Goal: Transaction & Acquisition: Purchase product/service

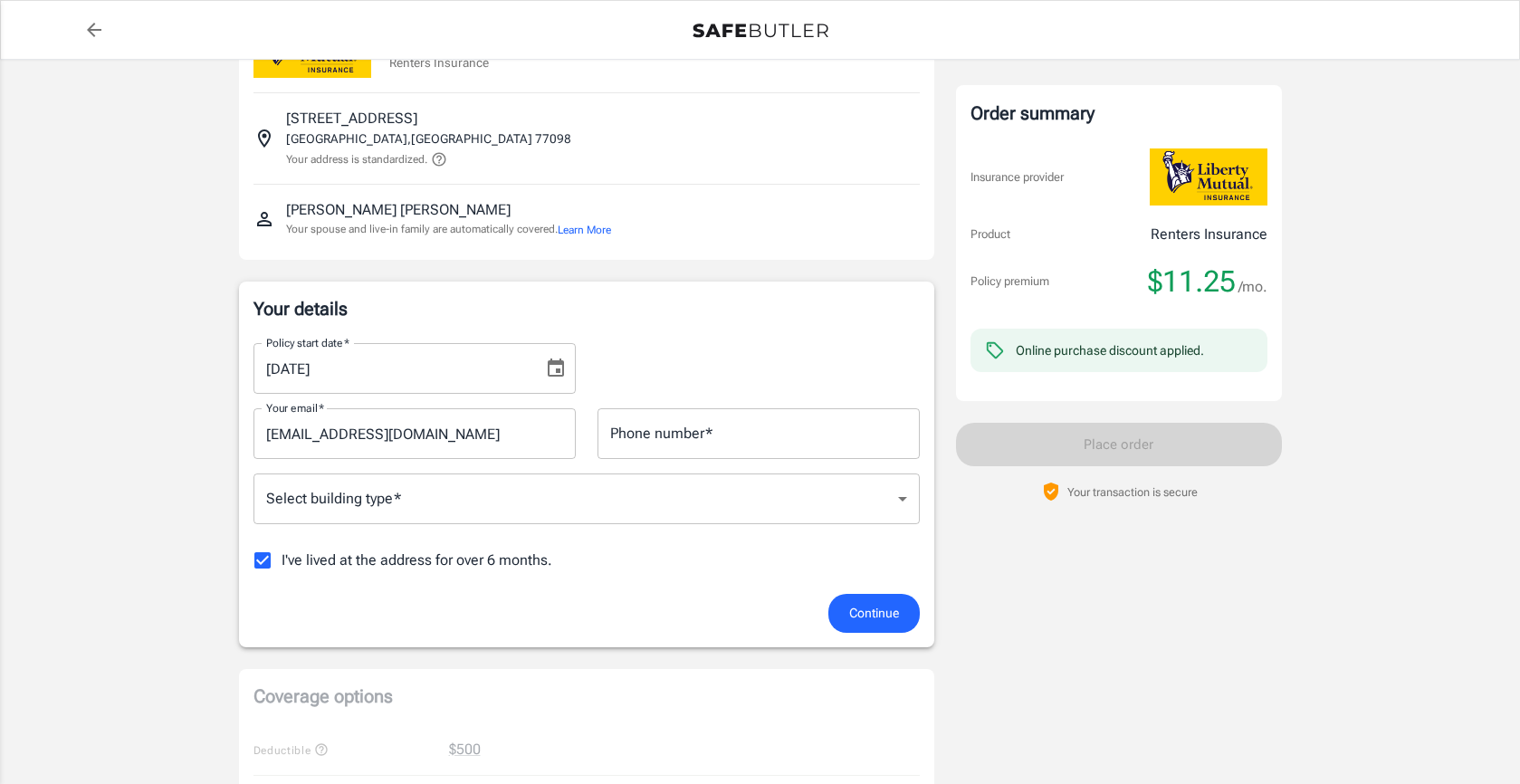
scroll to position [49, 0]
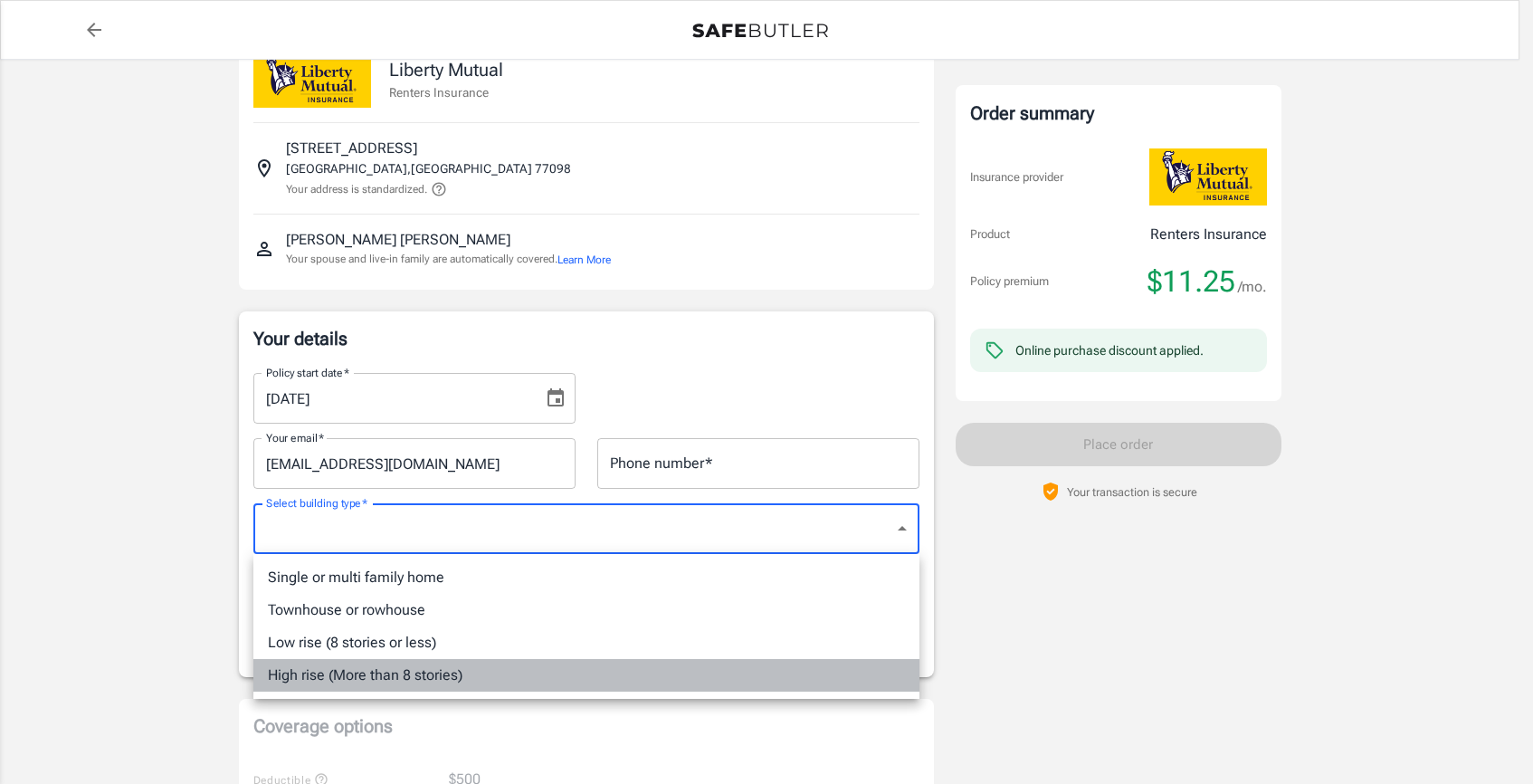
click at [480, 677] on li "High rise (More than 8 stories)" at bounding box center [587, 674] width 666 height 32
type input "highrise"
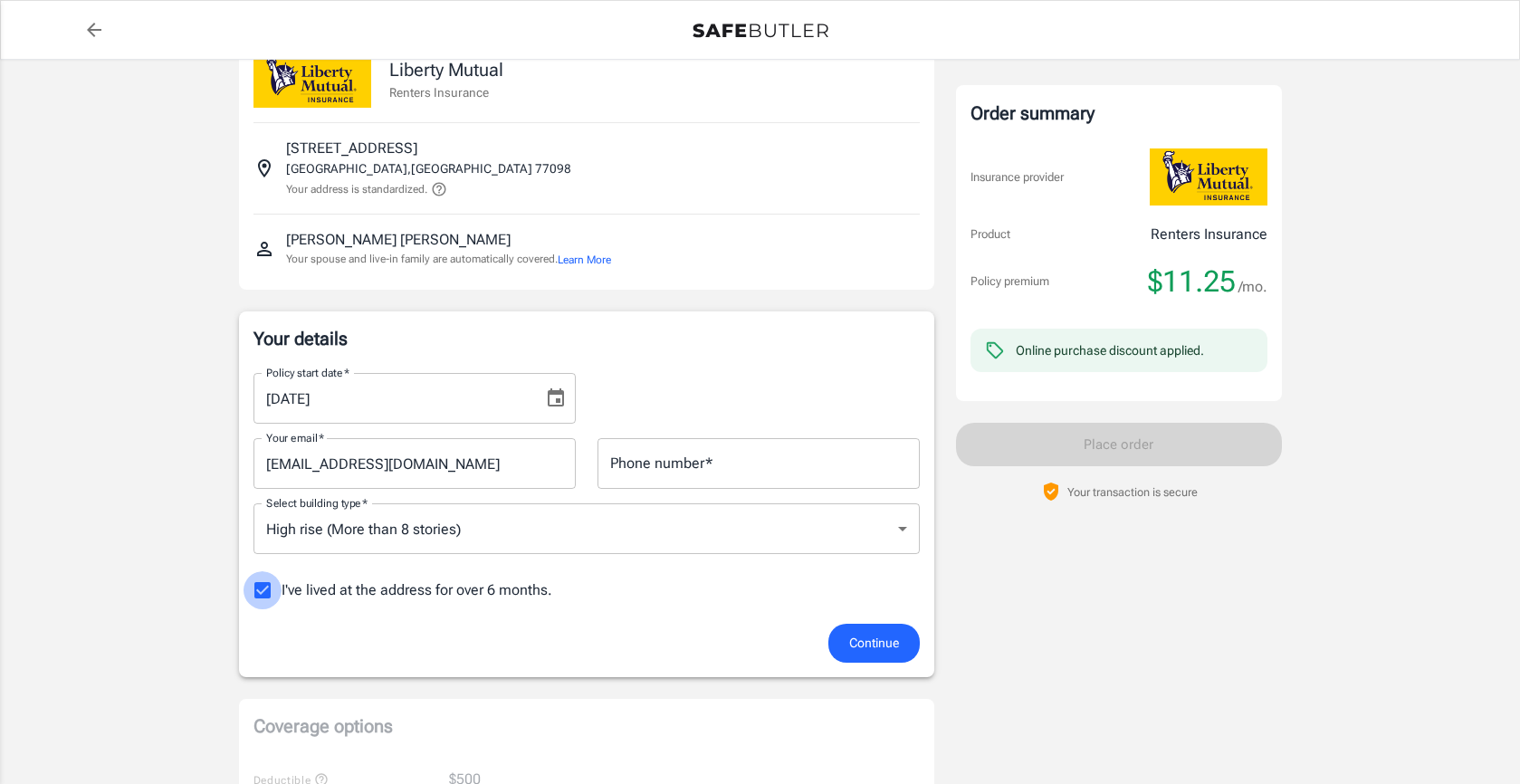
click at [269, 596] on input "I've lived at the address for over 6 months." at bounding box center [262, 589] width 38 height 38
checkbox input "false"
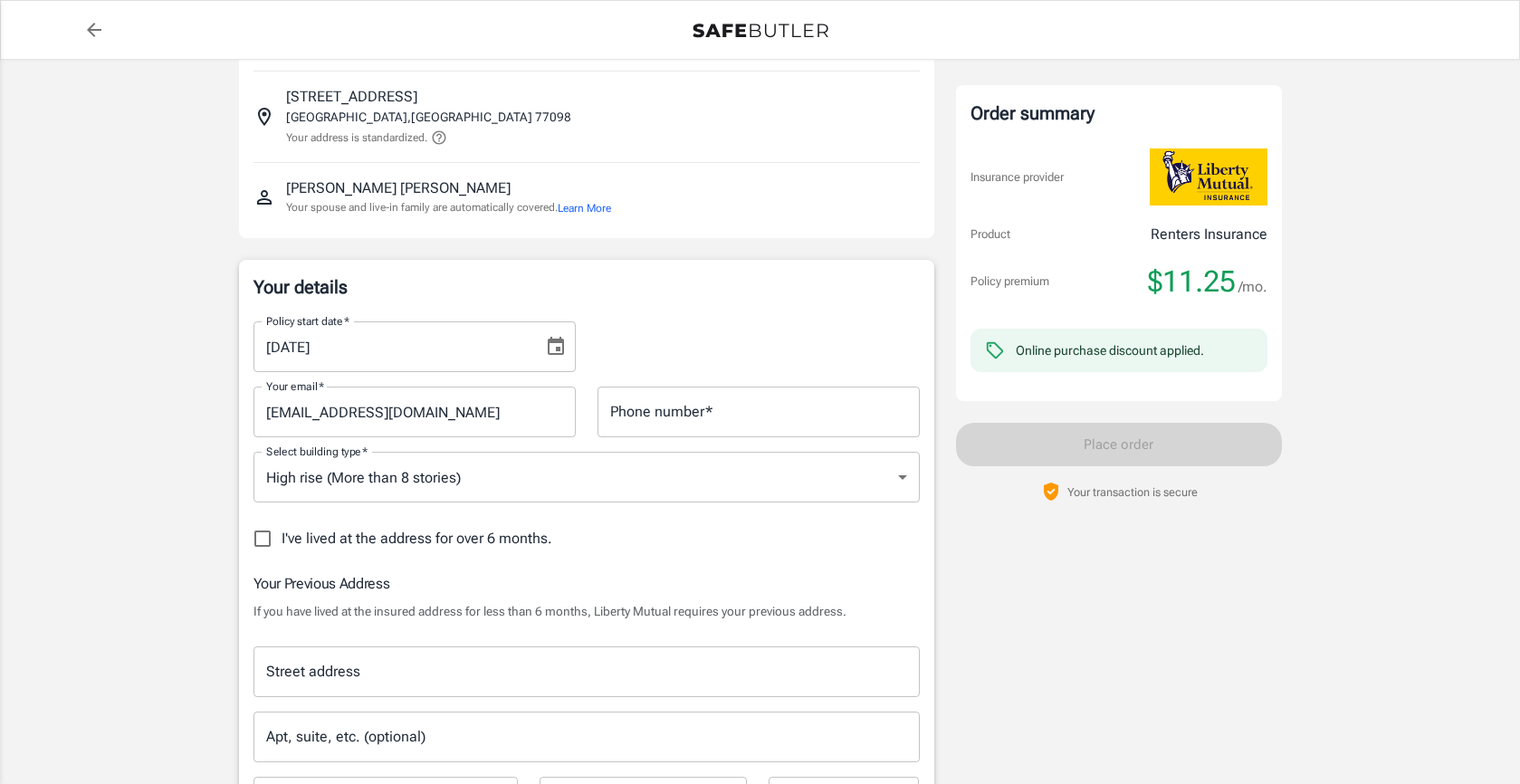
scroll to position [120, 0]
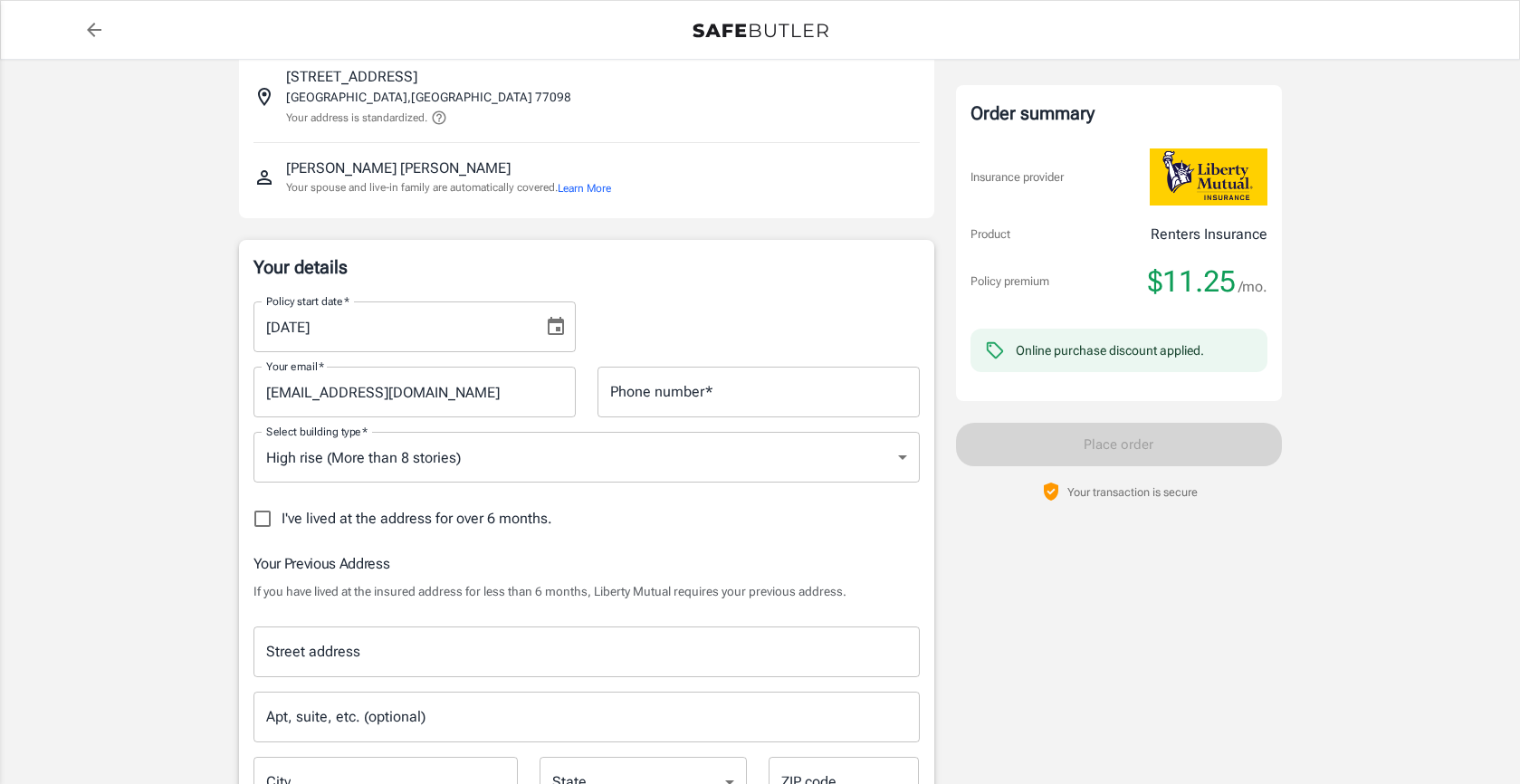
click at [437, 654] on input "Street address" at bounding box center [587, 651] width 650 height 34
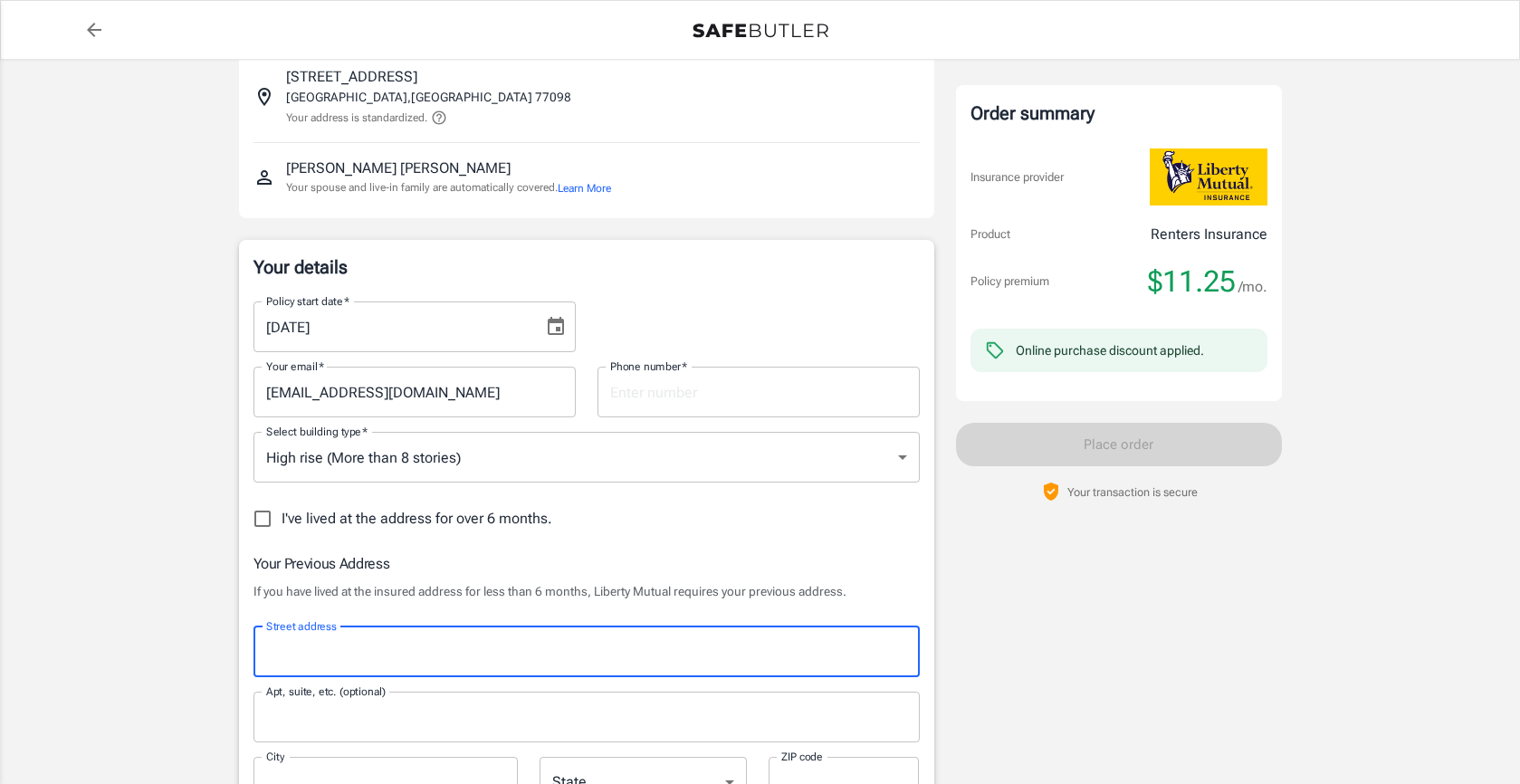
type input "[STREET_ADDRESS][PERSON_NAME]"
type input "8327851251"
type input "Apt 1006"
type input "[GEOGRAPHIC_DATA]"
type input "77007"
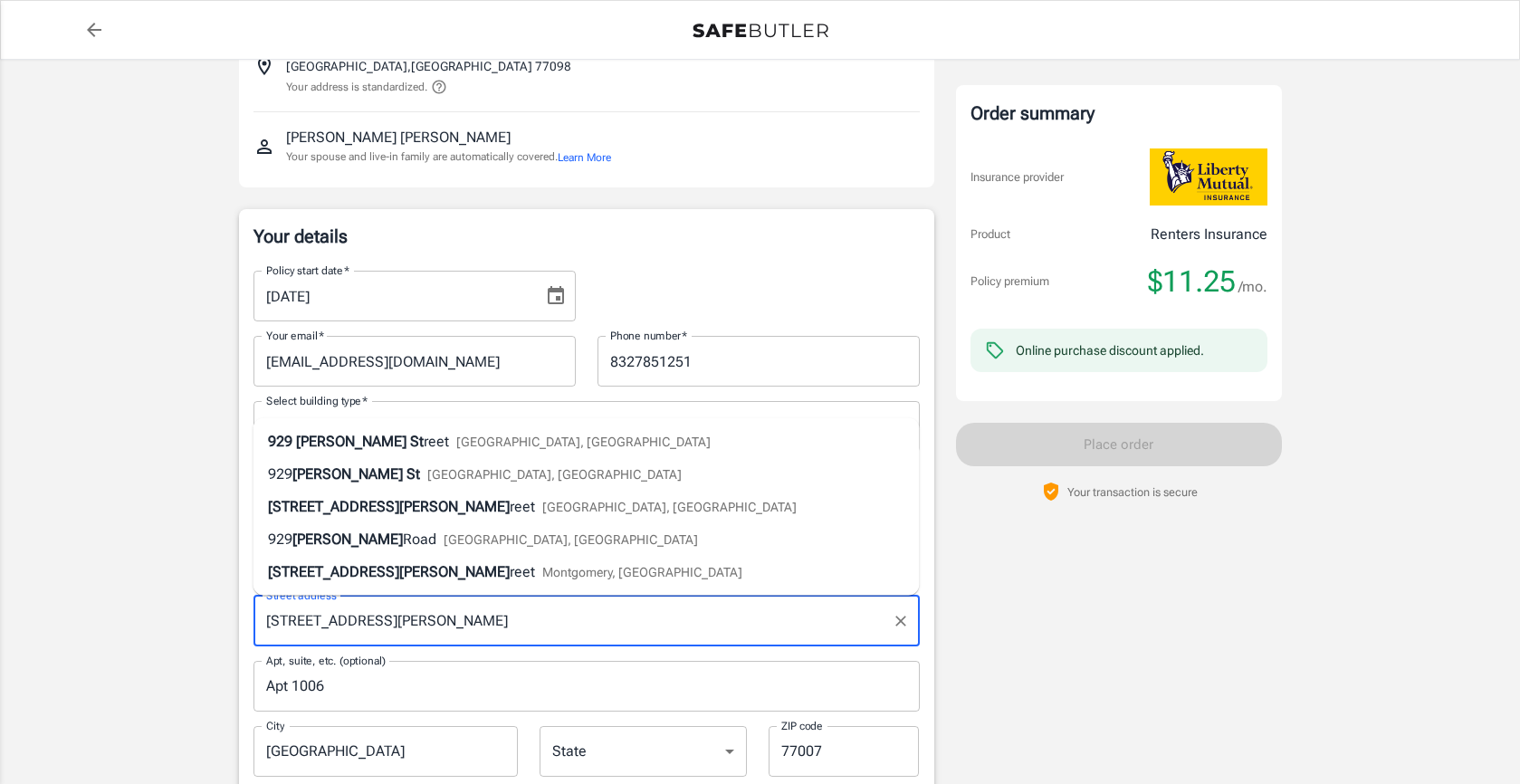
scroll to position [156, 0]
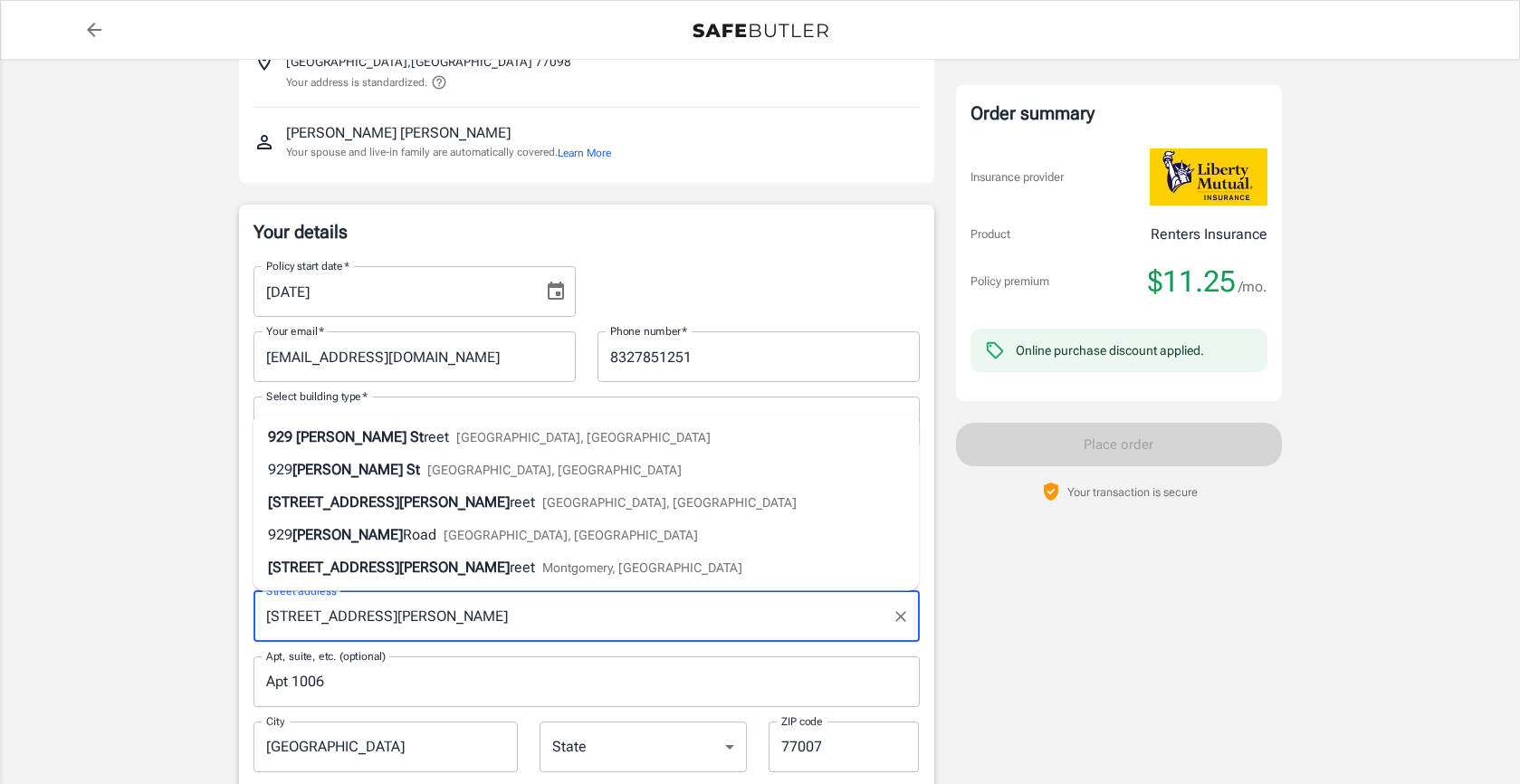
click at [521, 442] on li "[STREET_ADDRESS][PERSON_NAME]" at bounding box center [587, 436] width 666 height 32
type input "[STREET_ADDRESS][PERSON_NAME]"
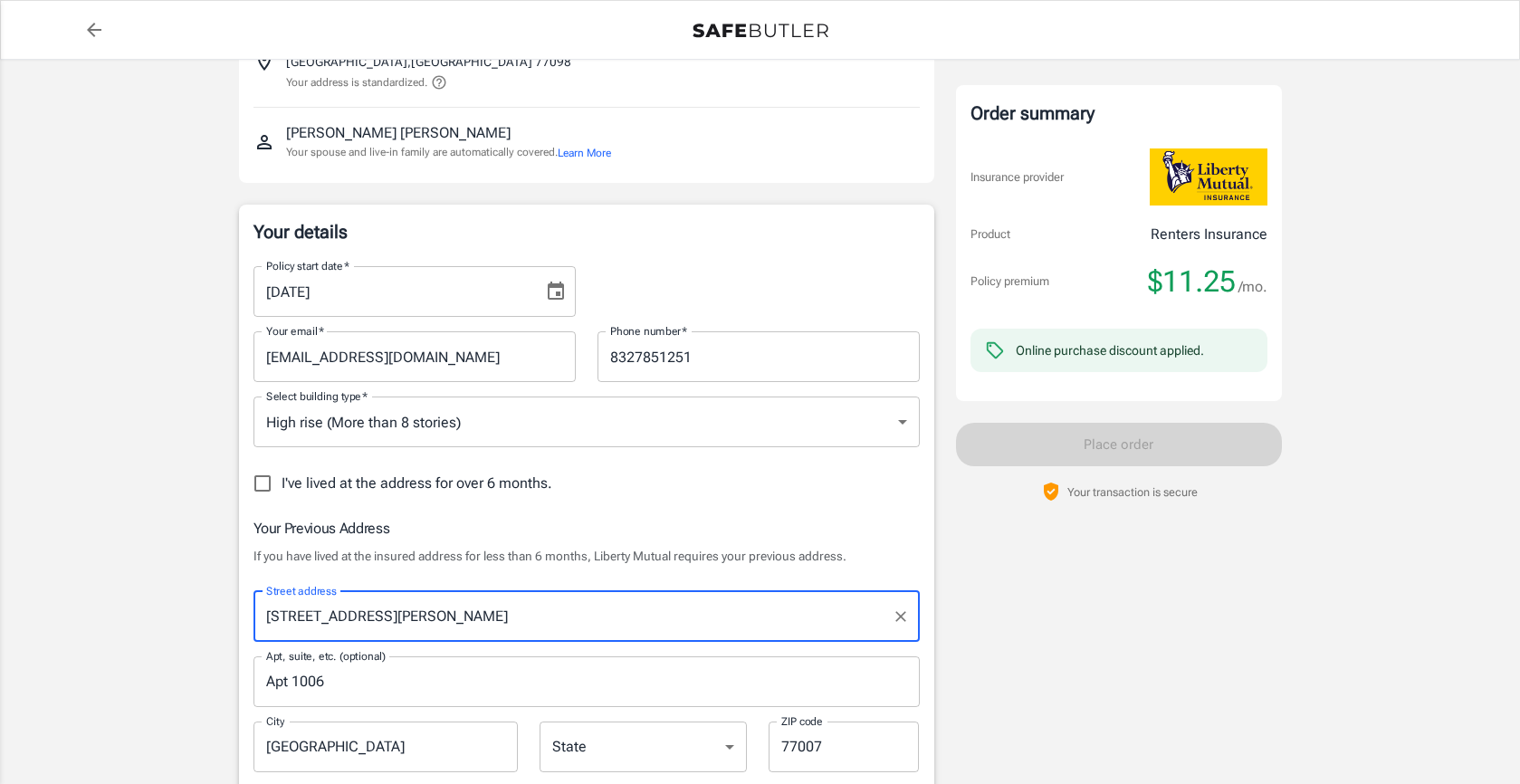
select select "[GEOGRAPHIC_DATA]"
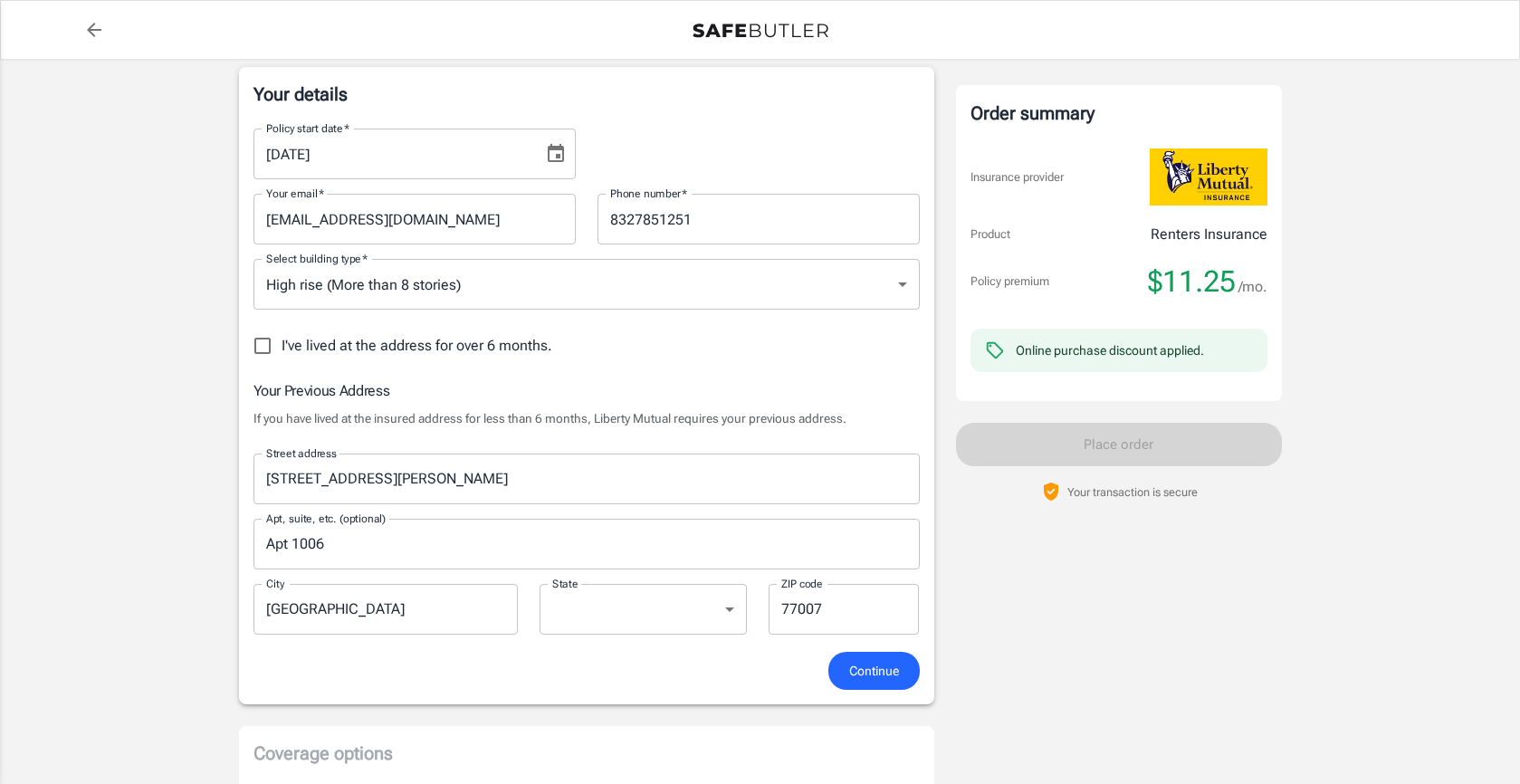
scroll to position [376, 0]
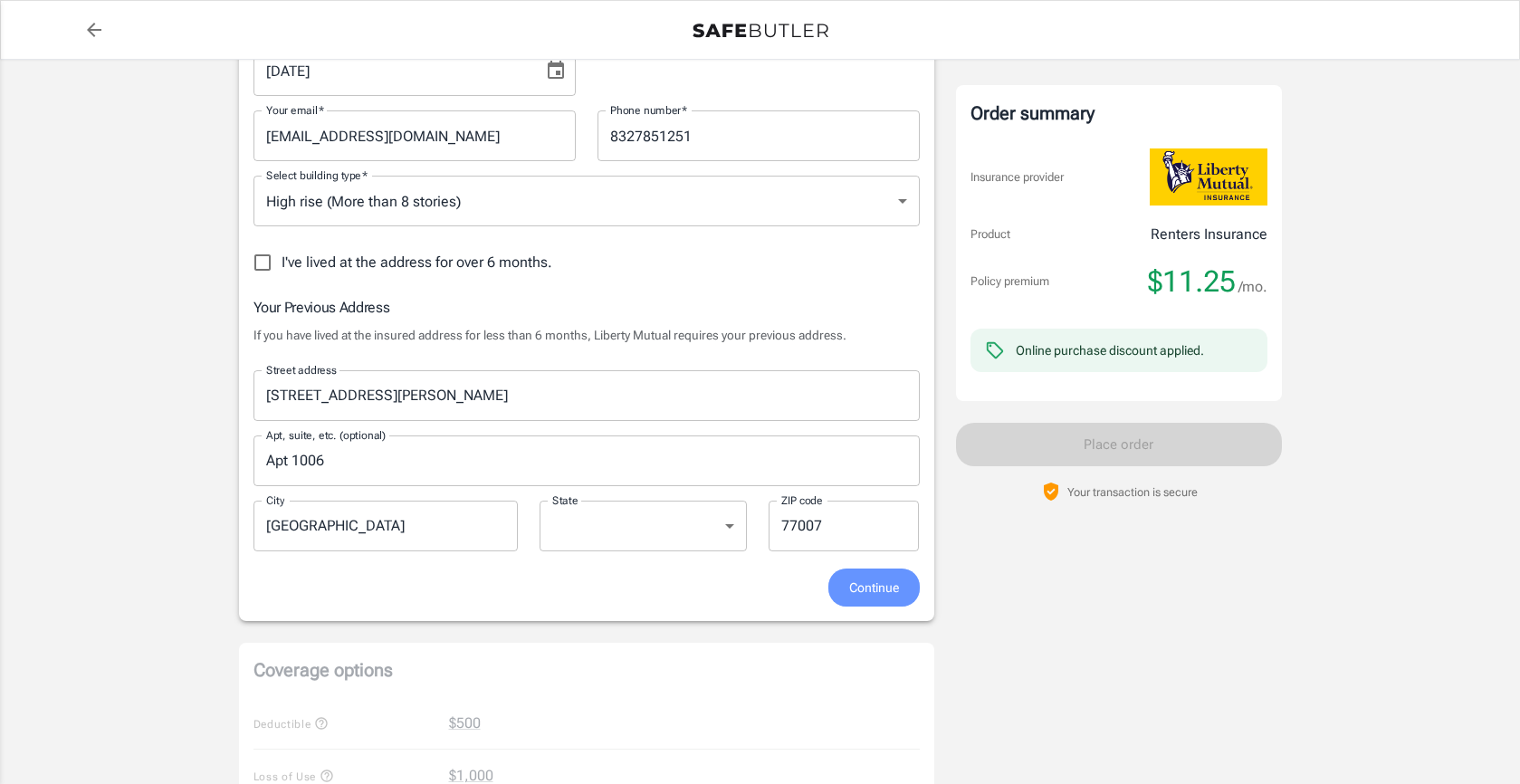
click at [859, 591] on span "Continue" at bounding box center [874, 588] width 50 height 23
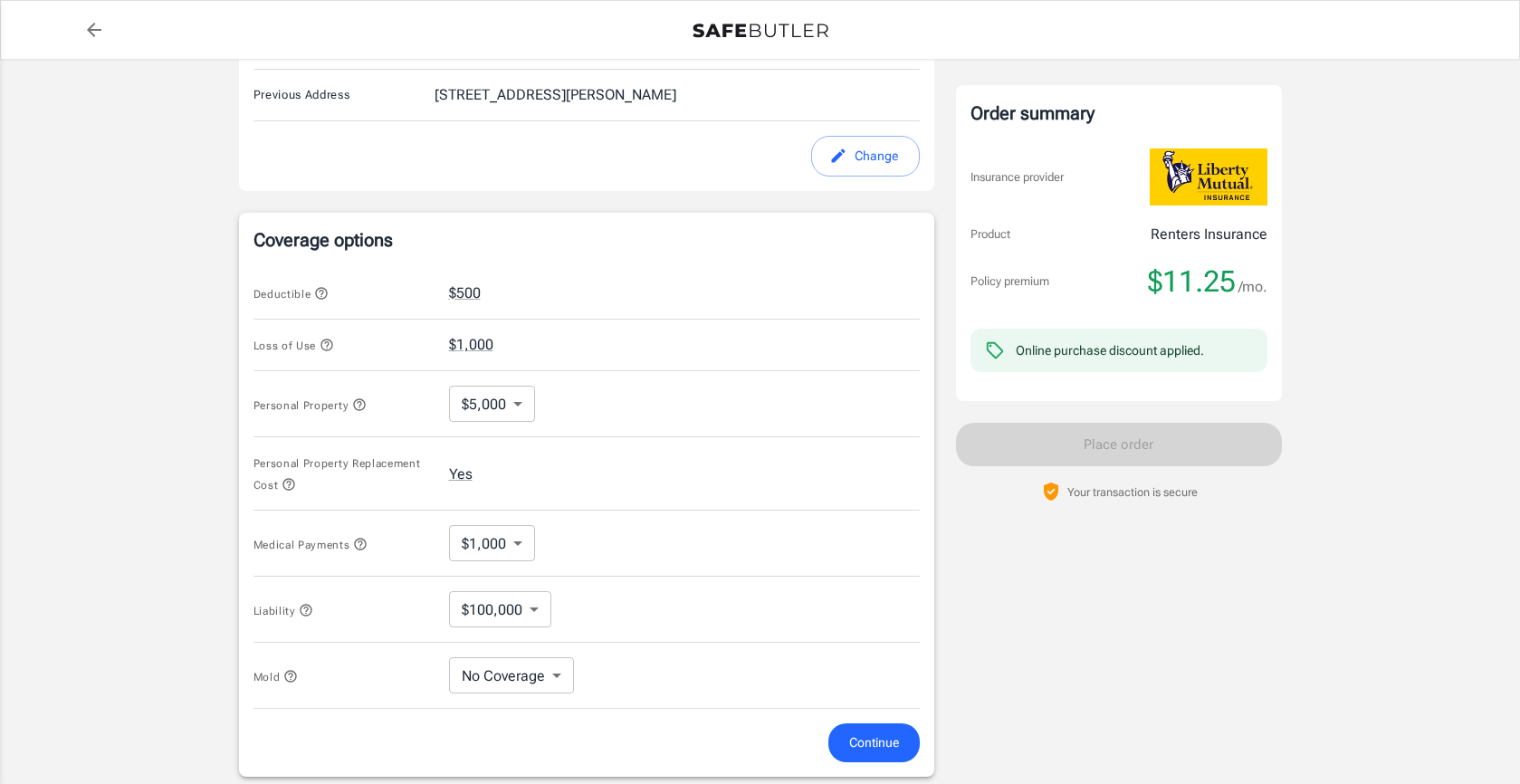
scroll to position [706, 0]
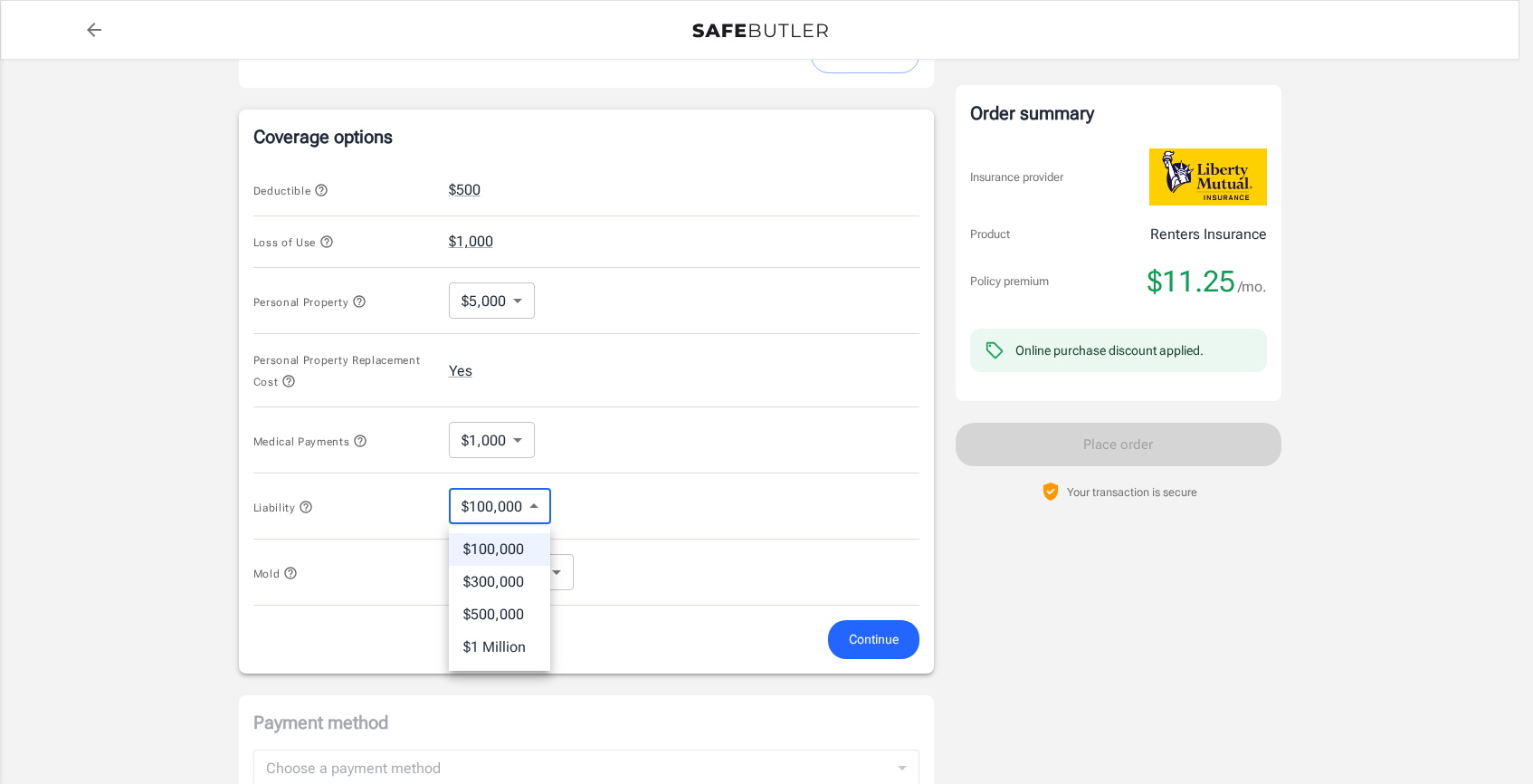
click at [534, 512] on body "Policy premium $ 11.25 /mo Liberty Mutual Renters Insurance [STREET_ADDRESS] Yo…" at bounding box center [766, 217] width 1533 height 1845
click at [524, 573] on li "$300,000" at bounding box center [500, 581] width 101 height 32
type input "300000"
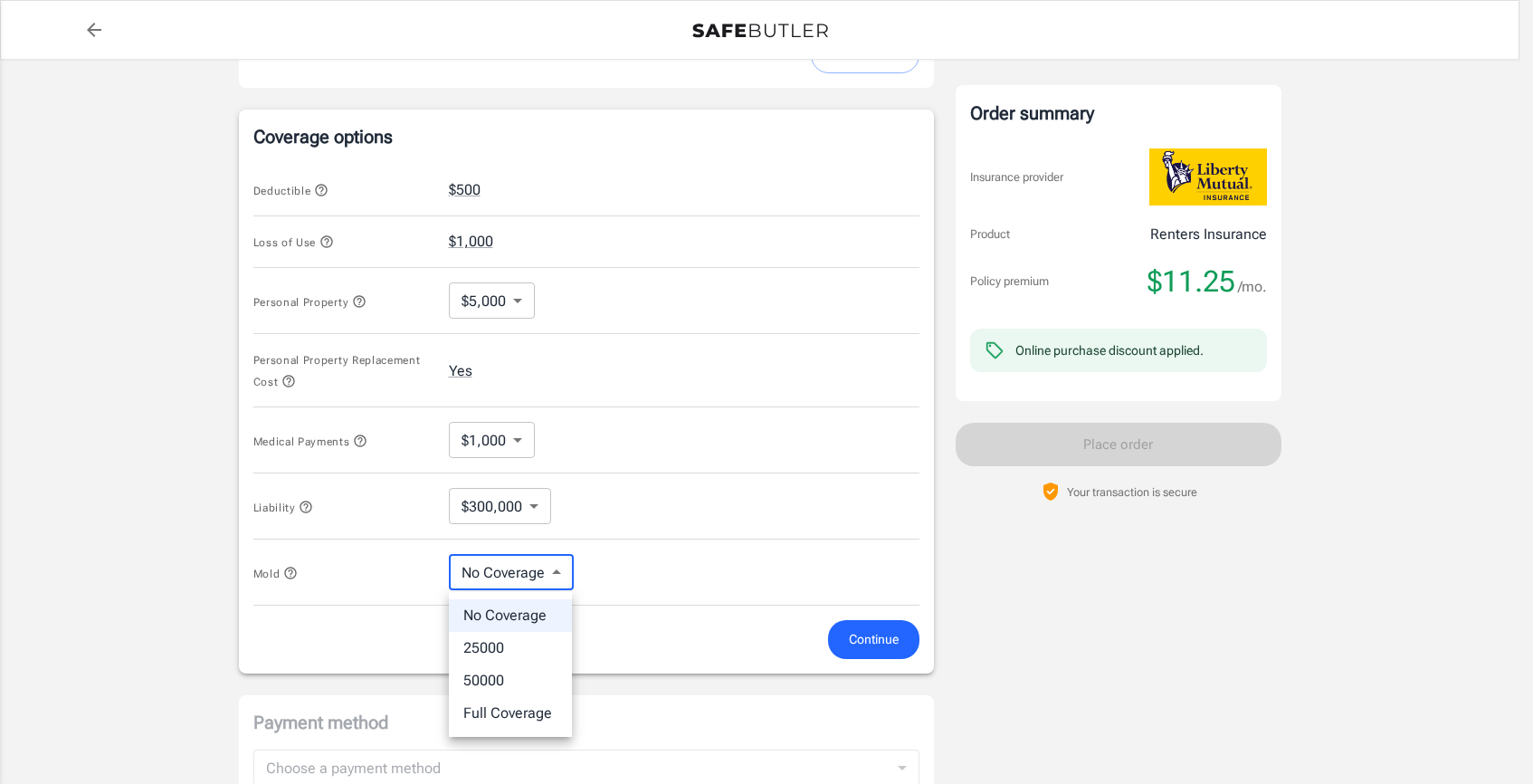
click at [537, 576] on body "Policy premium $ 11.25 /mo Liberty Mutual Renters Insurance [STREET_ADDRESS] Yo…" at bounding box center [766, 217] width 1533 height 1845
click at [643, 603] on div at bounding box center [766, 392] width 1533 height 784
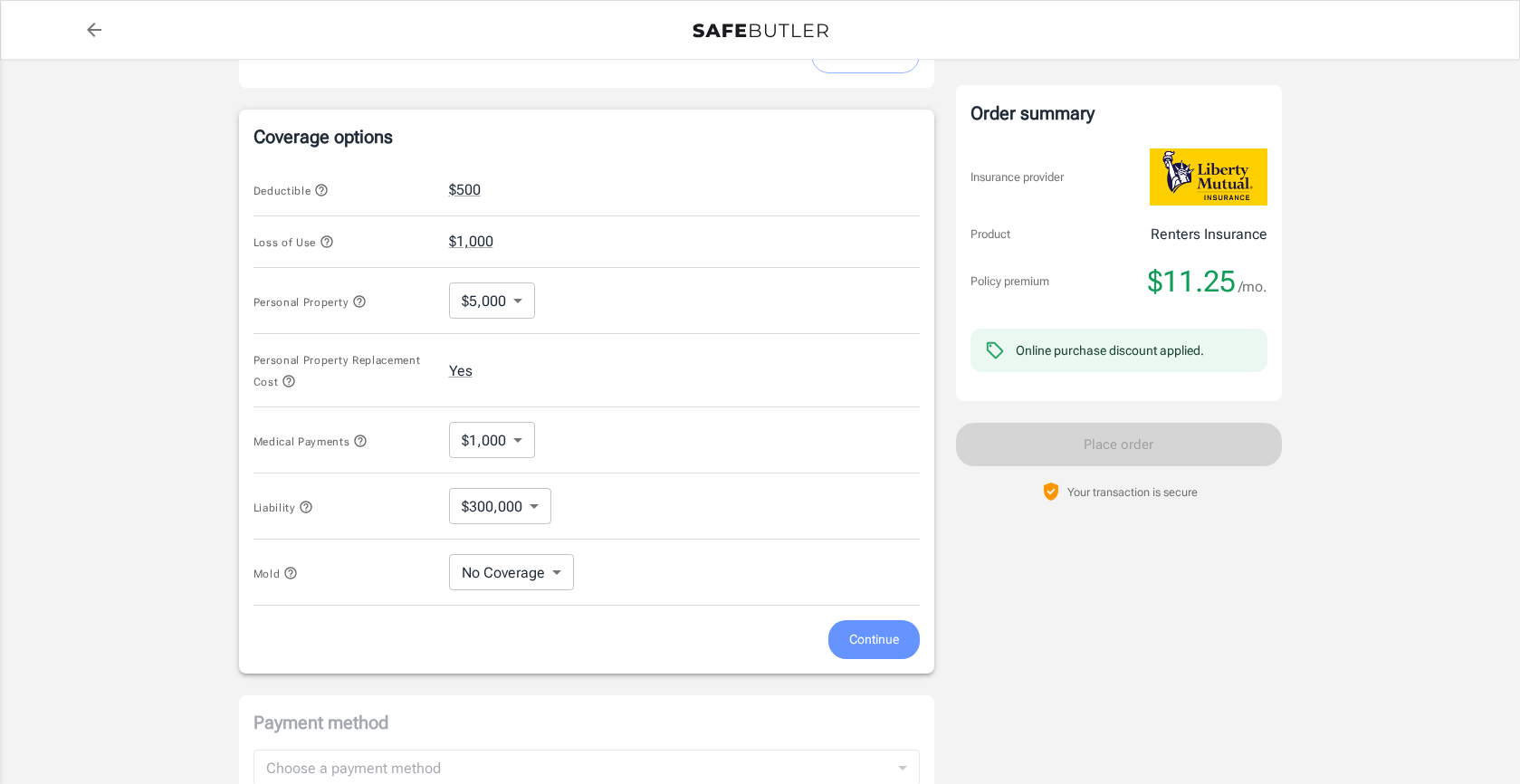
click at [907, 645] on button "Continue" at bounding box center [874, 639] width 91 height 39
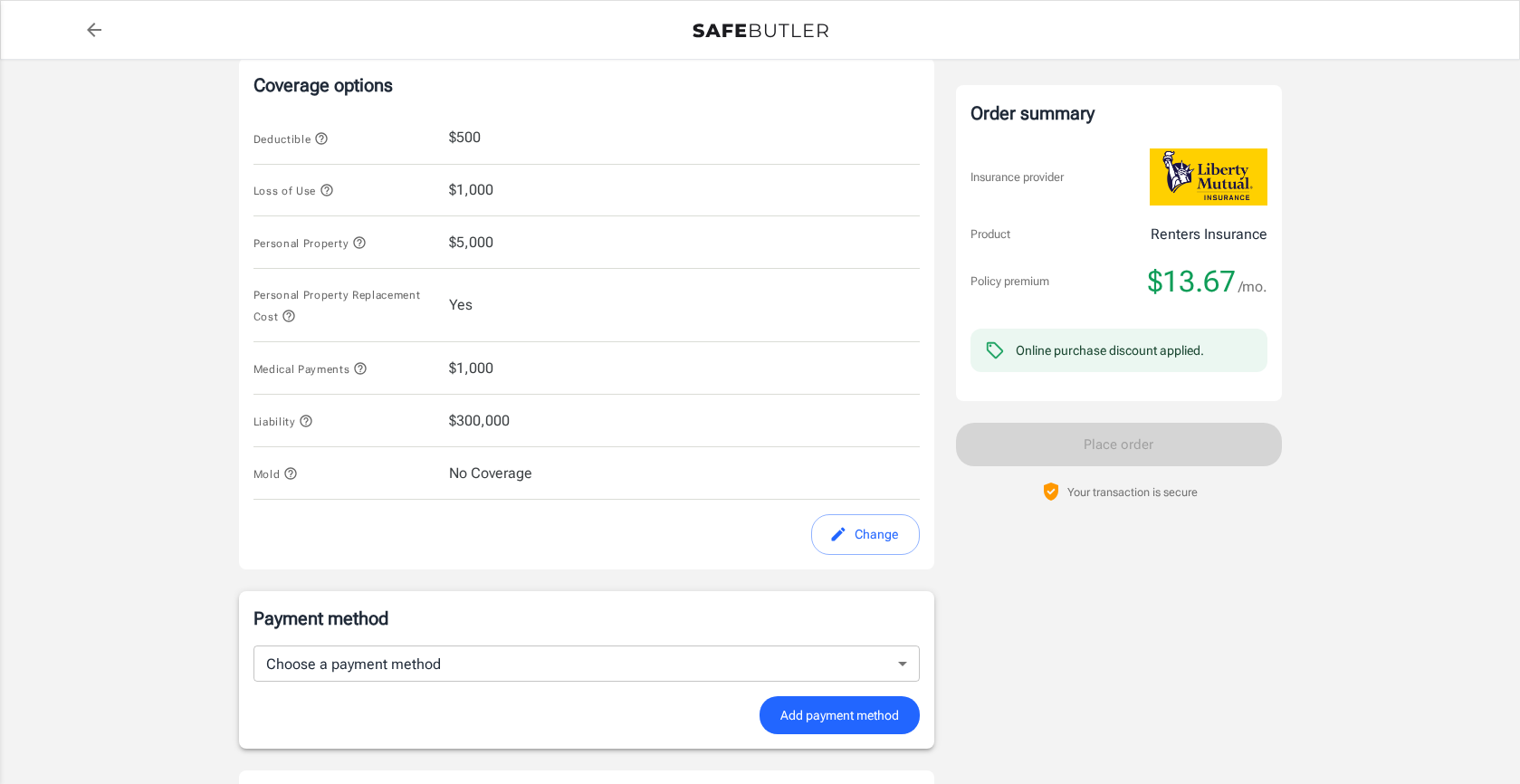
scroll to position [759, 0]
